Goal: Information Seeking & Learning: Get advice/opinions

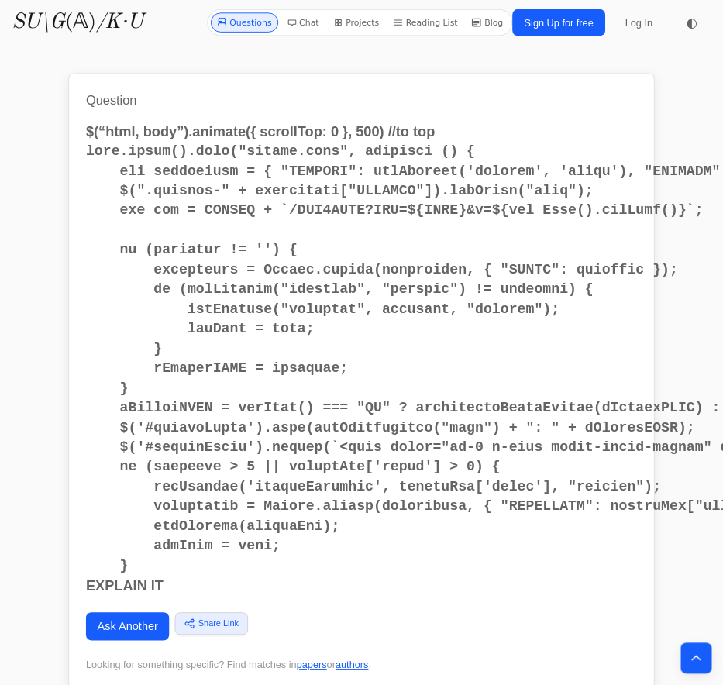
scroll to position [35963, 0]
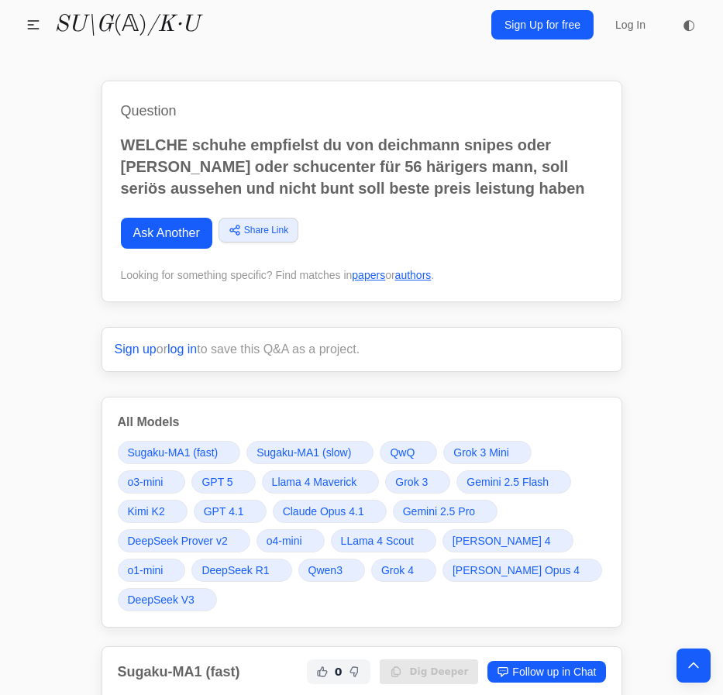
scroll to position [30895, 0]
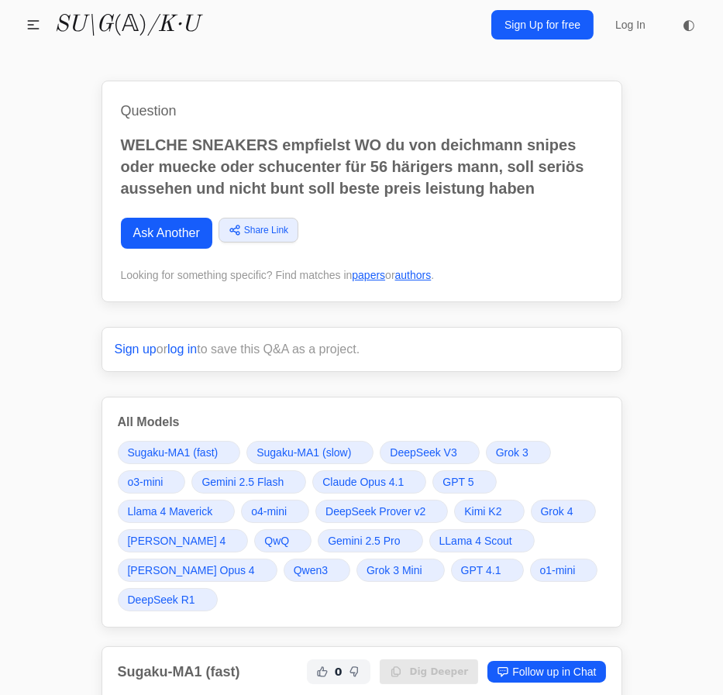
click at [364, 539] on span "Gemini 2.5 Pro" at bounding box center [364, 541] width 72 height 16
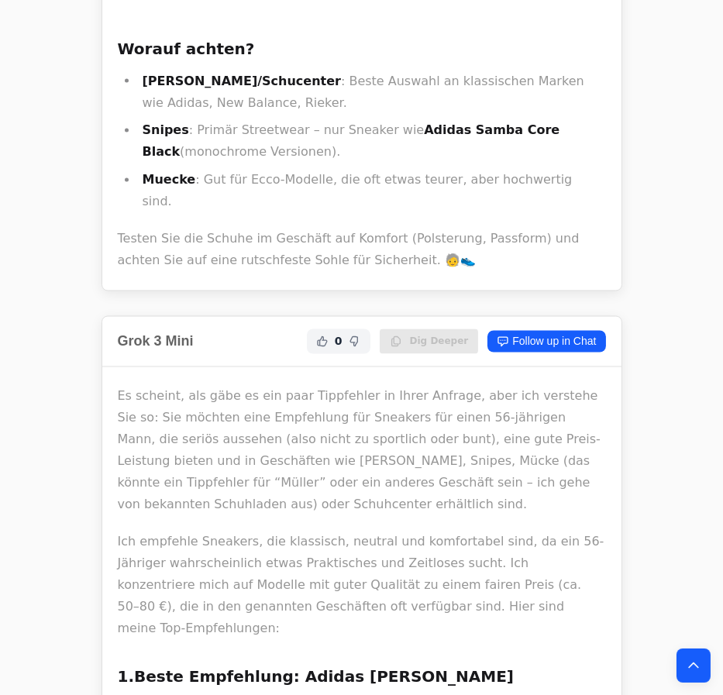
scroll to position [27772, 0]
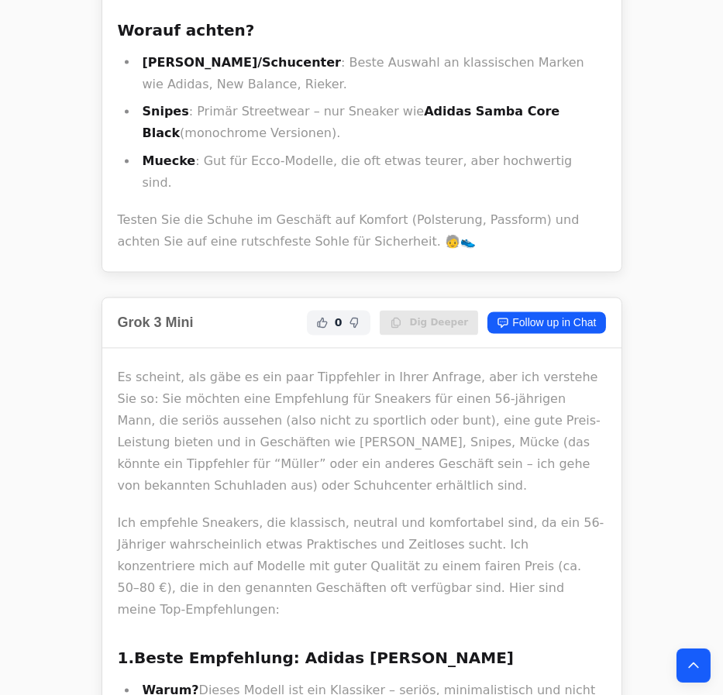
drag, startPoint x: 357, startPoint y: 104, endPoint x: 457, endPoint y: 93, distance: 99.8
copy h3 "Court-Sneaker"
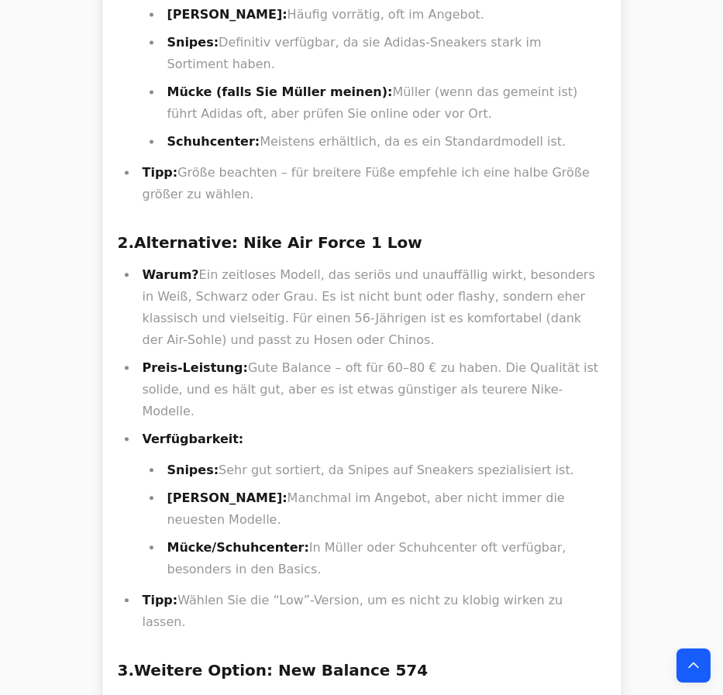
scroll to position [28689, 0]
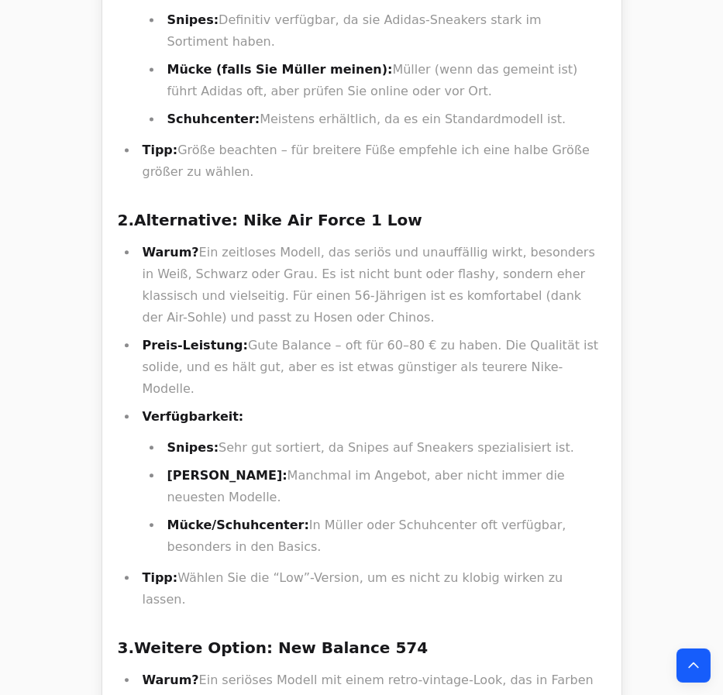
drag, startPoint x: 405, startPoint y: 545, endPoint x: 479, endPoint y: 546, distance: 73.7
copy p "Puma Smash"
